Goal: Task Accomplishment & Management: Use online tool/utility

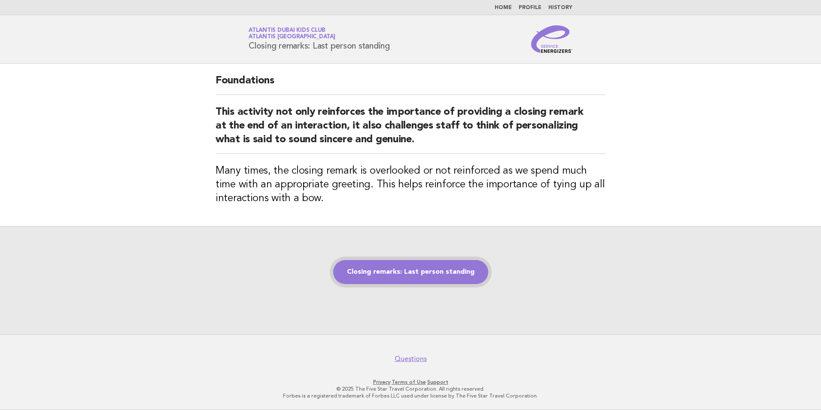
click at [383, 270] on link "Closing remarks: Last person standing" at bounding box center [410, 272] width 155 height 24
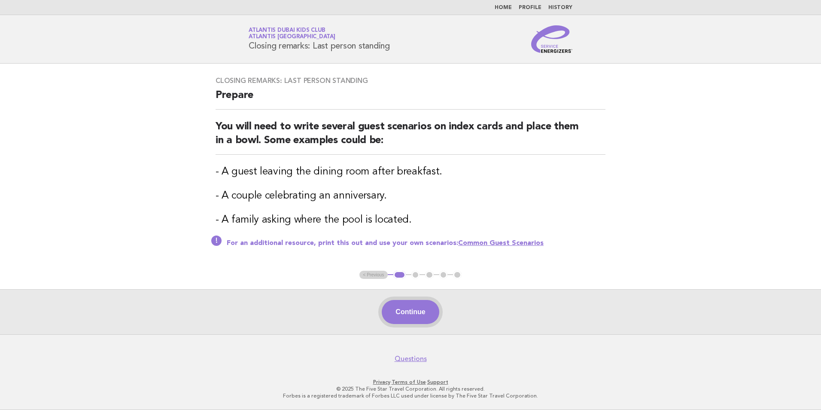
click at [412, 313] on button "Continue" at bounding box center [410, 312] width 57 height 24
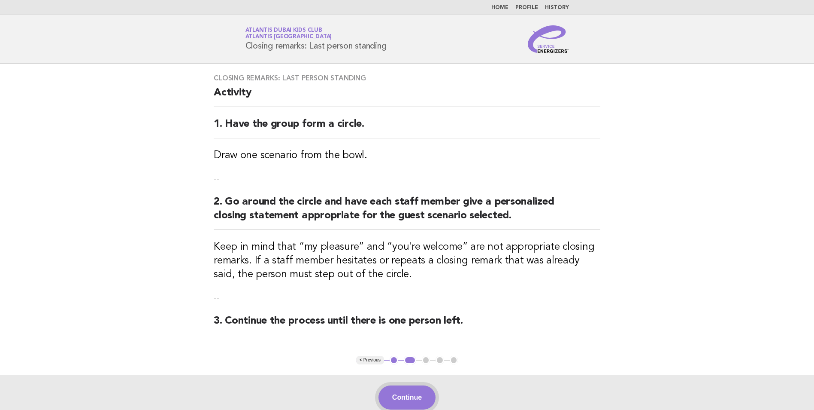
click at [409, 395] on button "Continue" at bounding box center [407, 397] width 57 height 24
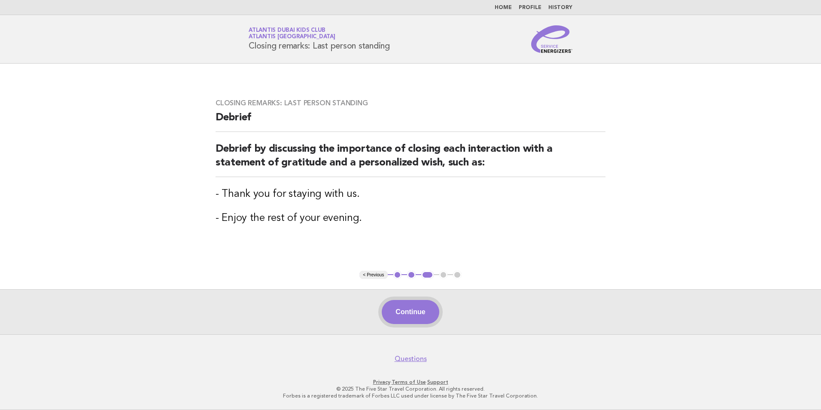
click at [405, 313] on button "Continue" at bounding box center [410, 312] width 57 height 24
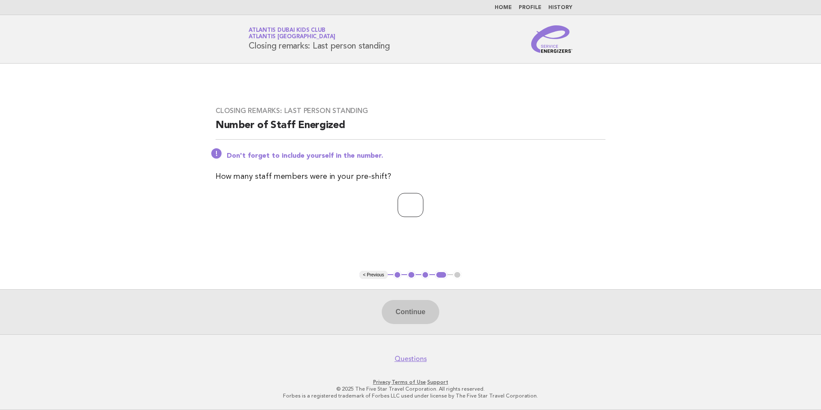
click at [404, 203] on input "number" at bounding box center [411, 205] width 26 height 24
type input "**"
click at [420, 316] on button "Continue" at bounding box center [410, 312] width 57 height 24
